Goal: Find specific page/section: Find specific page/section

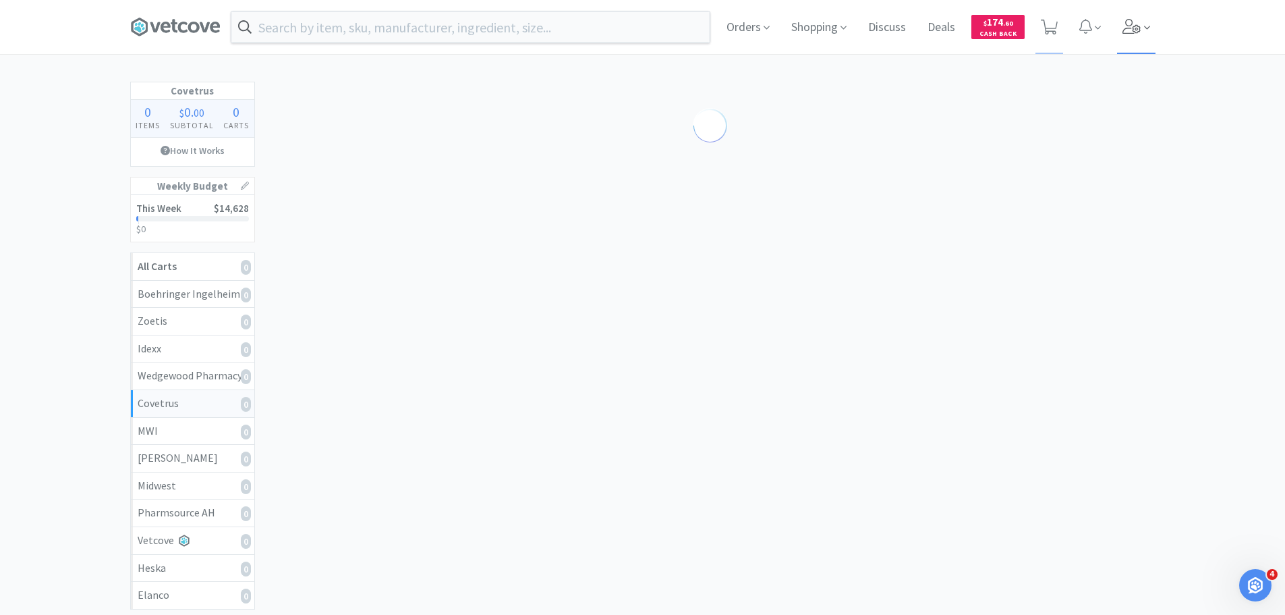
click at [1123, 22] on icon at bounding box center [1132, 26] width 19 height 15
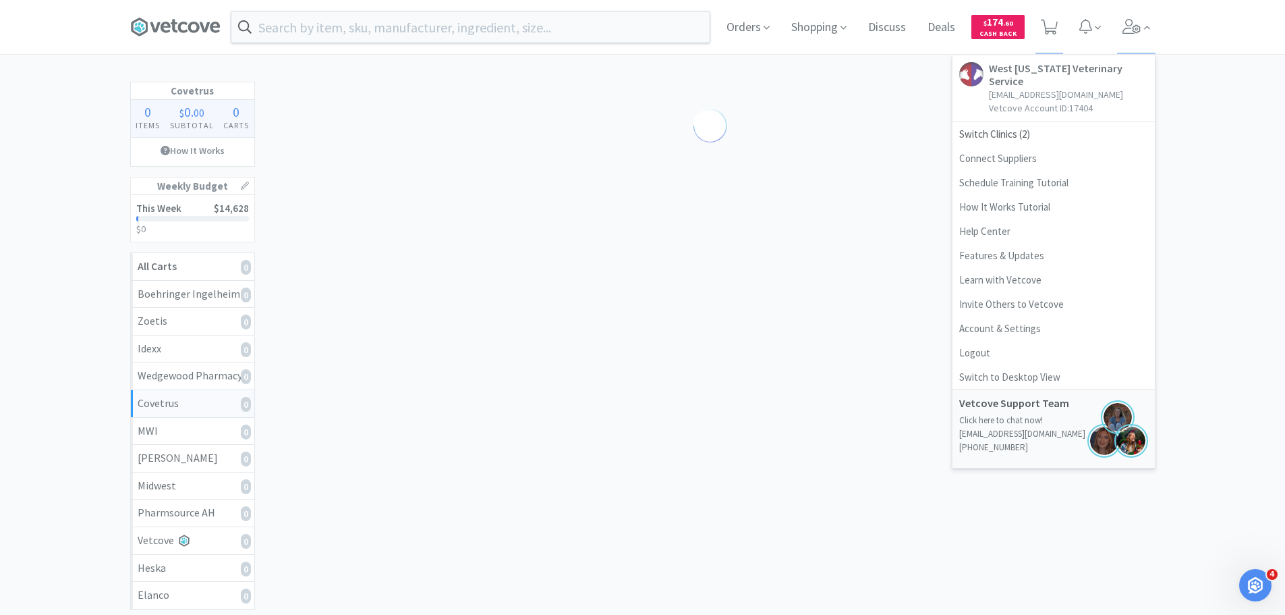
drag, startPoint x: 746, startPoint y: 22, endPoint x: 712, endPoint y: 39, distance: 37.7
click at [740, 26] on span "Orders" at bounding box center [748, 27] width 54 height 54
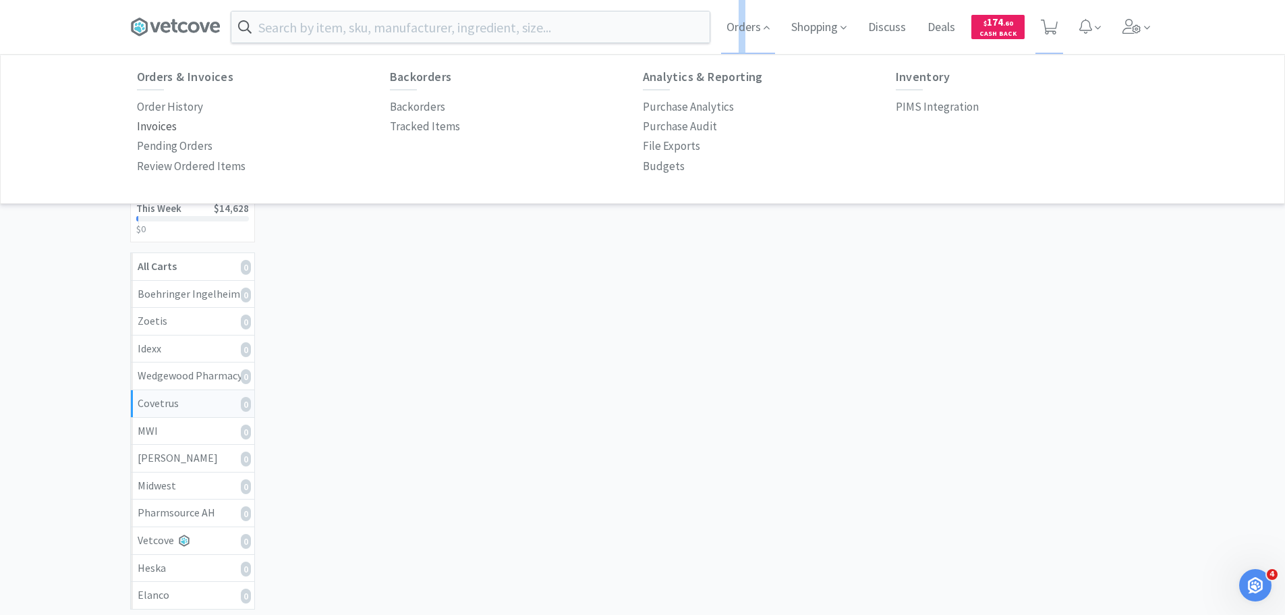
click at [164, 125] on p "Invoices" at bounding box center [157, 126] width 40 height 18
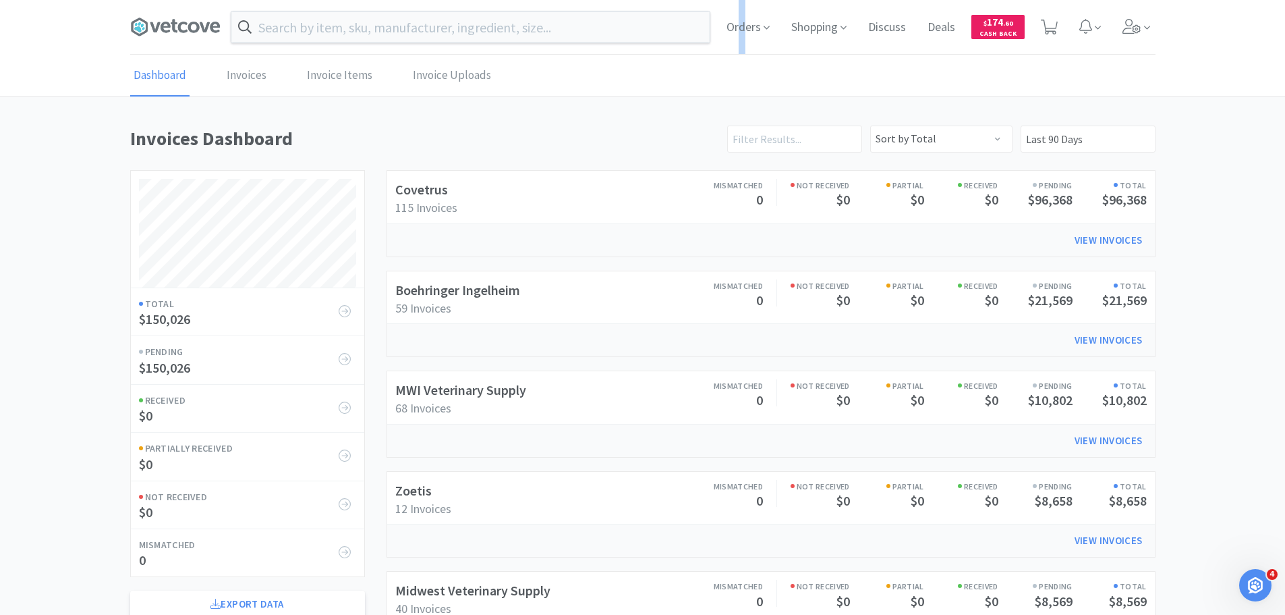
scroll to position [748, 1026]
click at [516, 294] on link "Boehringer Ingelheim" at bounding box center [457, 289] width 125 height 17
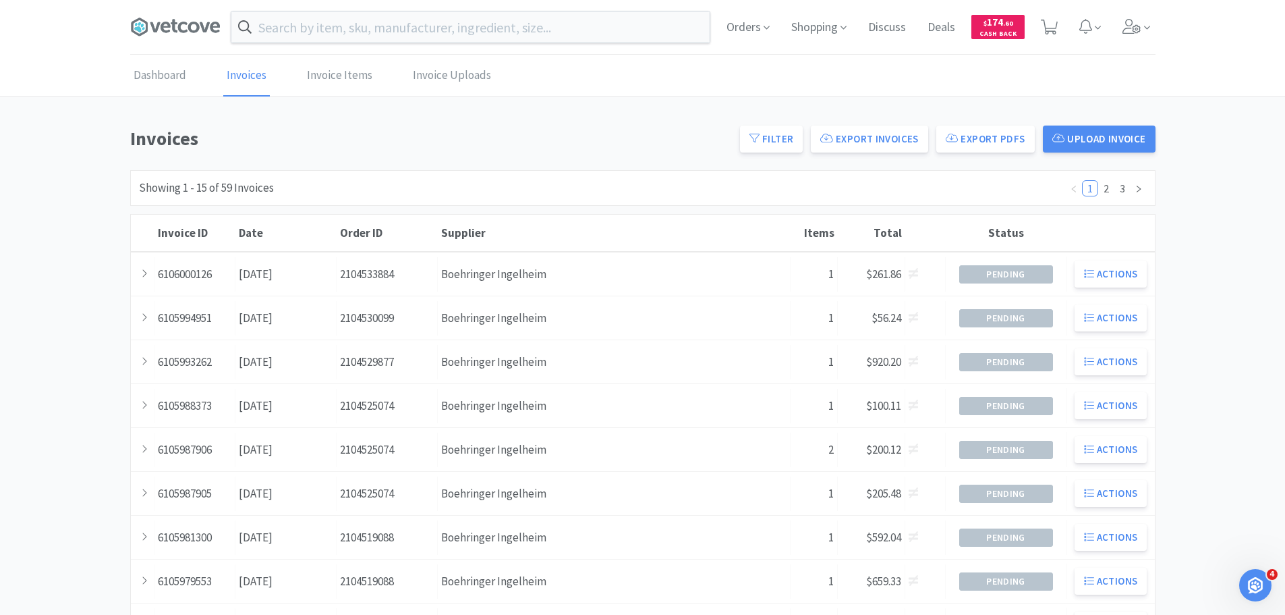
click at [516, 294] on div "Invoice ID 6106000126 Date [DATE] Order ID 2104533884 Supplier Boehringer Ingel…" at bounding box center [643, 273] width 1024 height 43
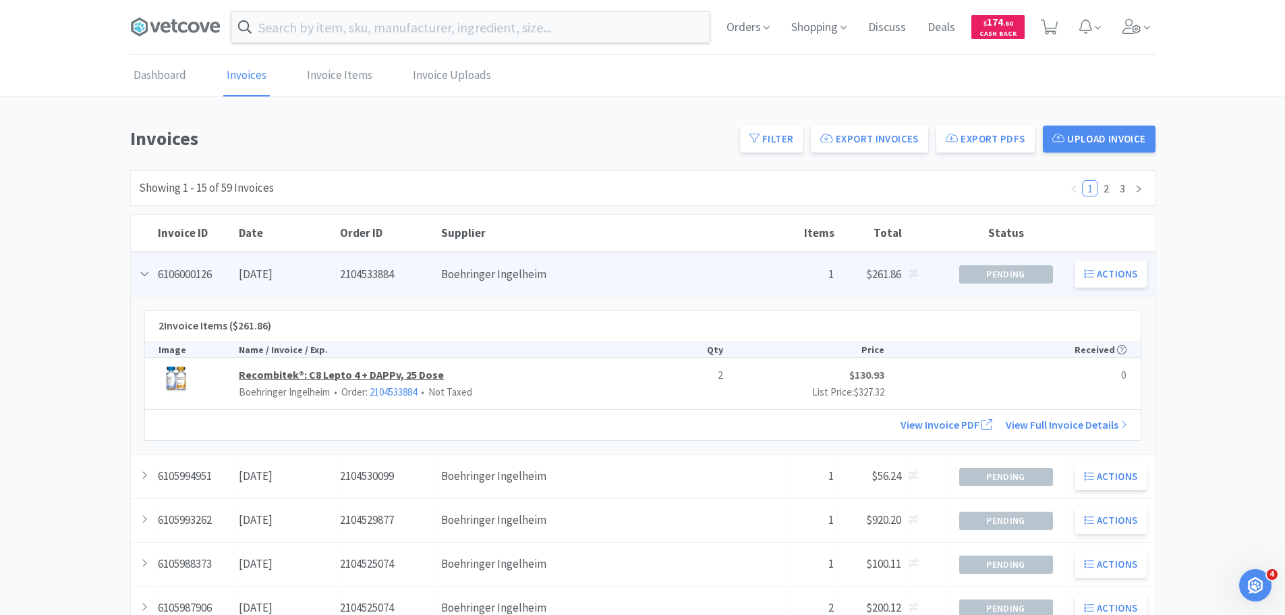
click at [370, 374] on link "Recombitek®: C8 Lepto 4 + DAPPv, 25 Dose" at bounding box center [441, 375] width 404 height 18
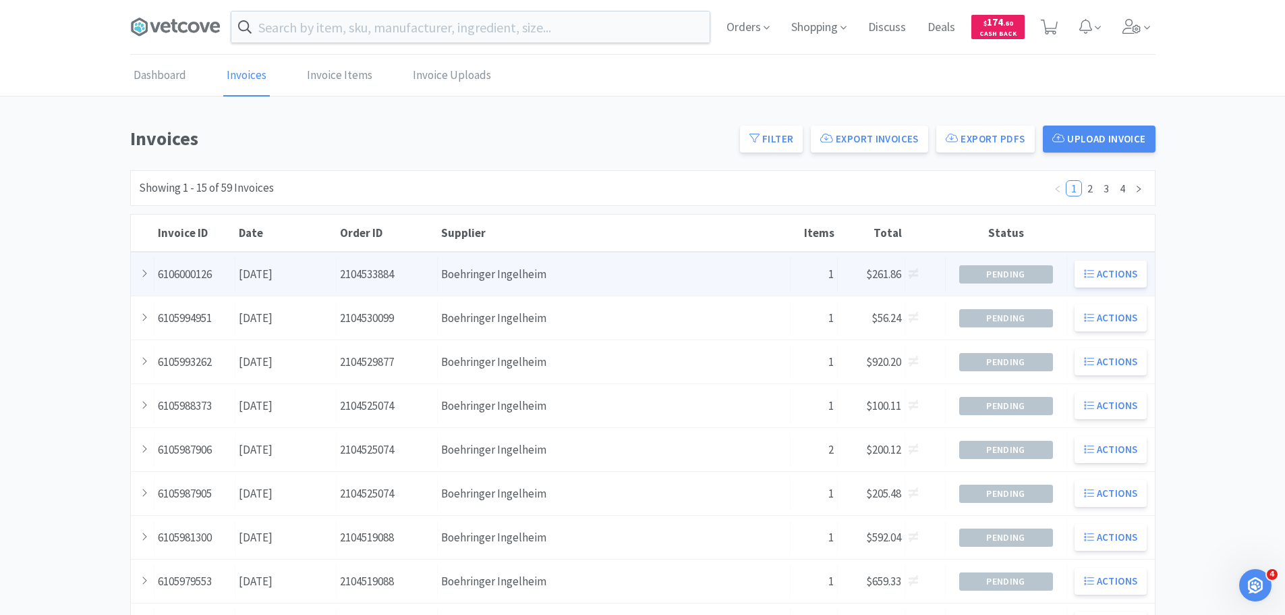
click at [286, 273] on div "Date [DATE]" at bounding box center [285, 274] width 101 height 34
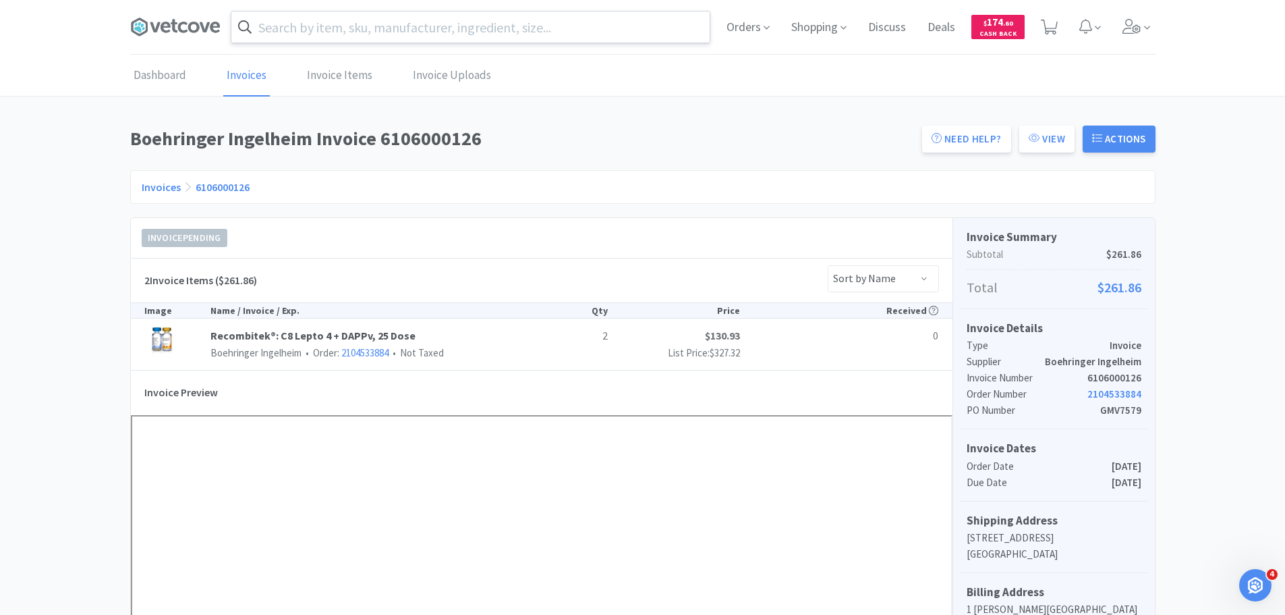
click at [364, 26] on input "text" at bounding box center [470, 26] width 478 height 31
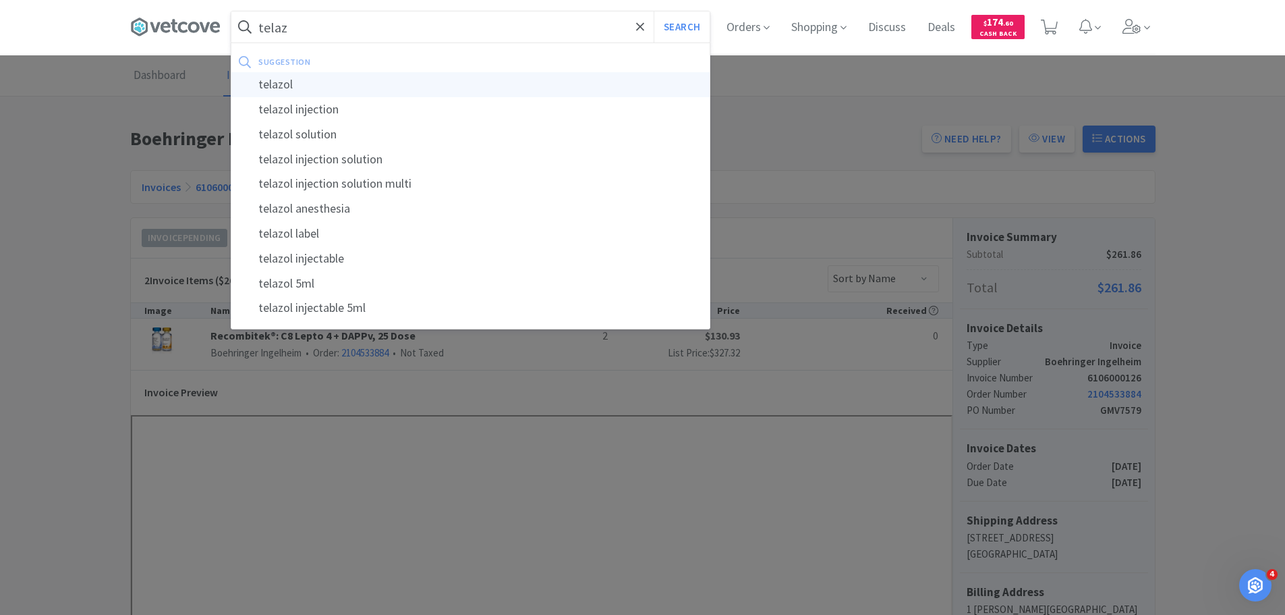
click at [360, 85] on div "telazol" at bounding box center [470, 84] width 478 height 25
type input "telazol"
